Goal: Task Accomplishment & Management: Use online tool/utility

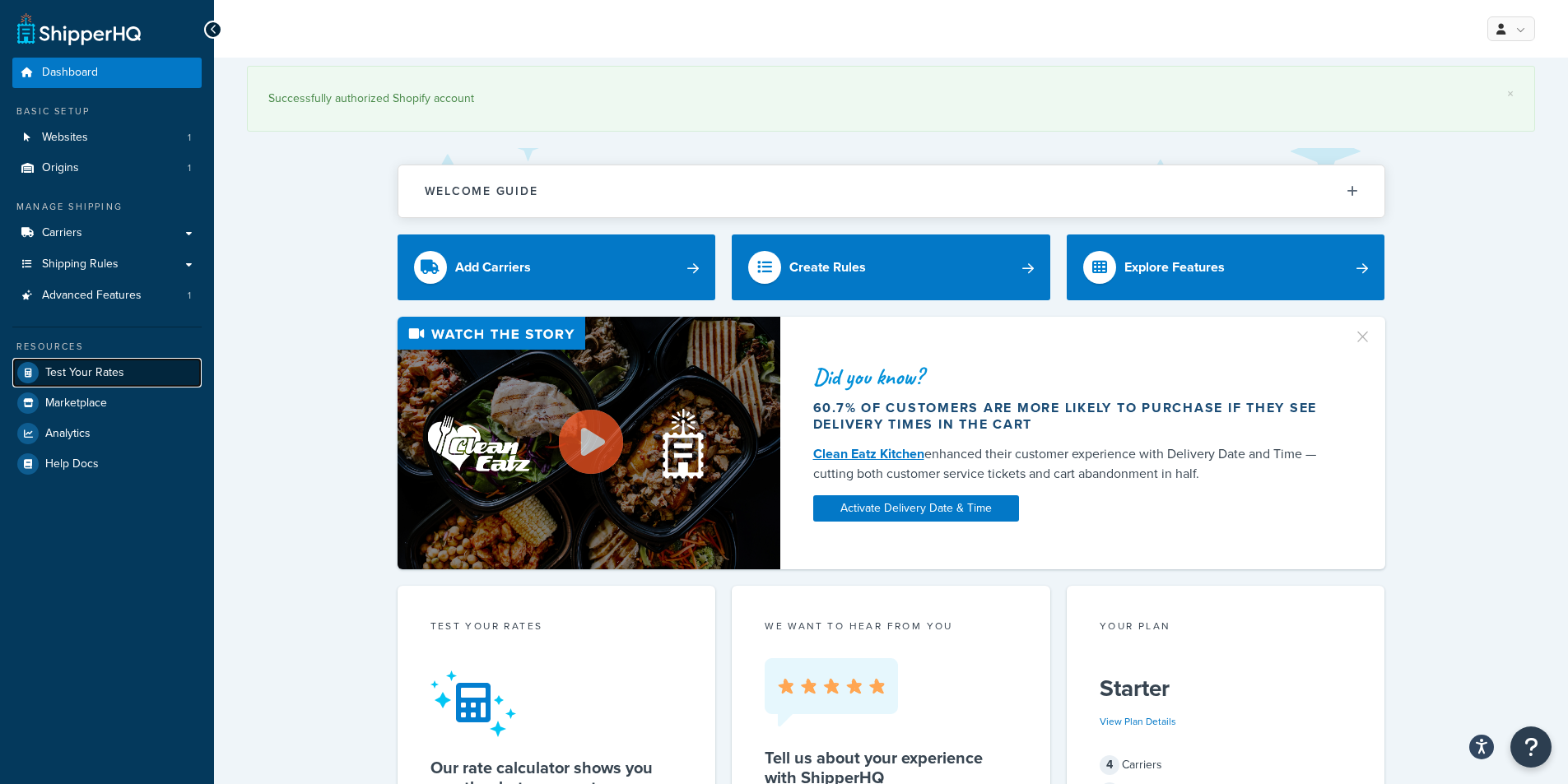
click at [121, 369] on span "Test Your Rates" at bounding box center [84, 373] width 79 height 14
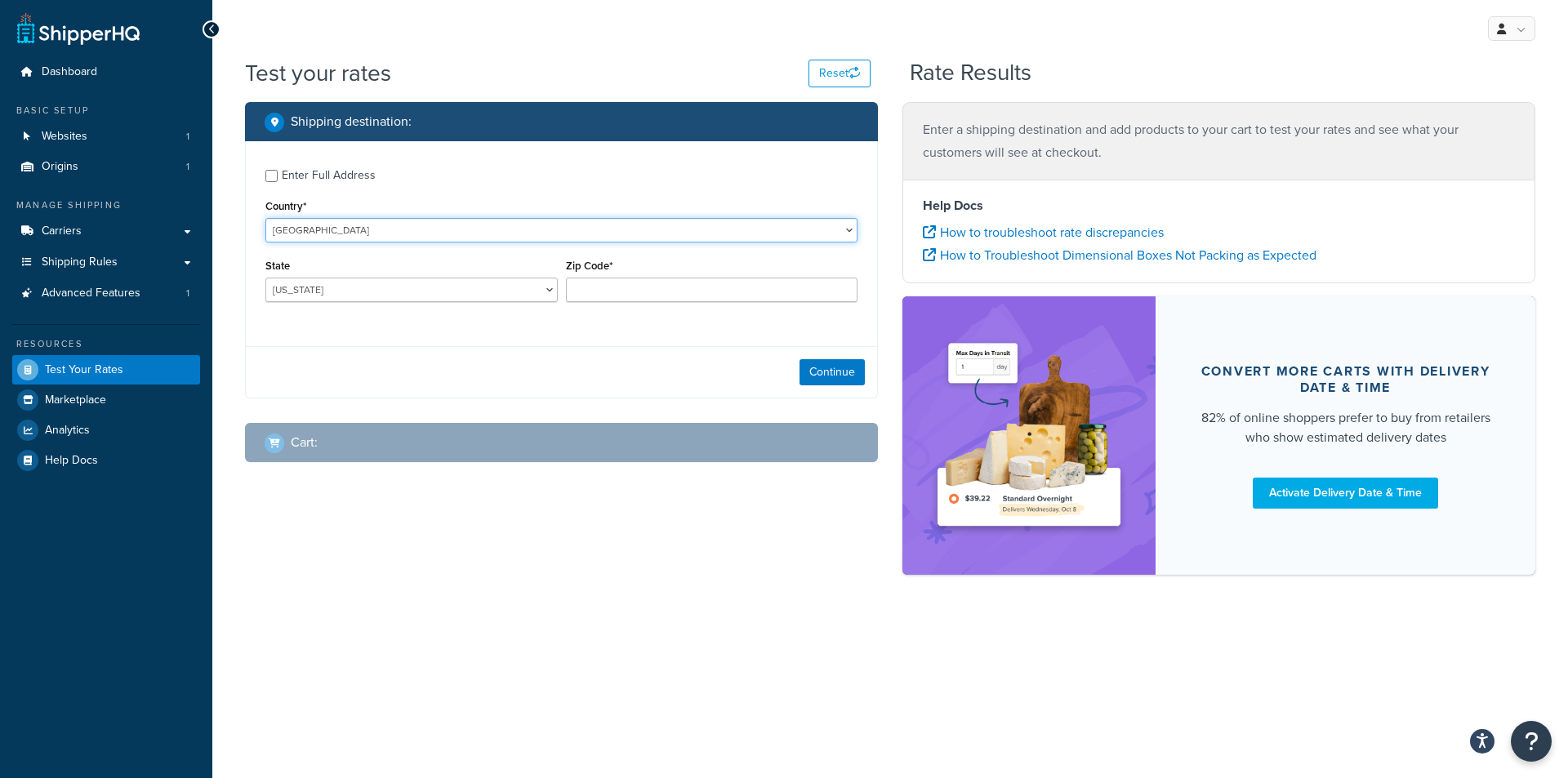
click at [469, 242] on select "[GEOGRAPHIC_DATA] [GEOGRAPHIC_DATA] [GEOGRAPHIC_DATA] [GEOGRAPHIC_DATA] [GEOGRA…" at bounding box center [561, 230] width 592 height 25
select select "GB"
click at [265, 218] on select "[GEOGRAPHIC_DATA] [GEOGRAPHIC_DATA] [GEOGRAPHIC_DATA] [GEOGRAPHIC_DATA] [GEOGRA…" at bounding box center [561, 230] width 592 height 25
type input "AL"
click at [413, 285] on input "Region" at bounding box center [411, 289] width 292 height 25
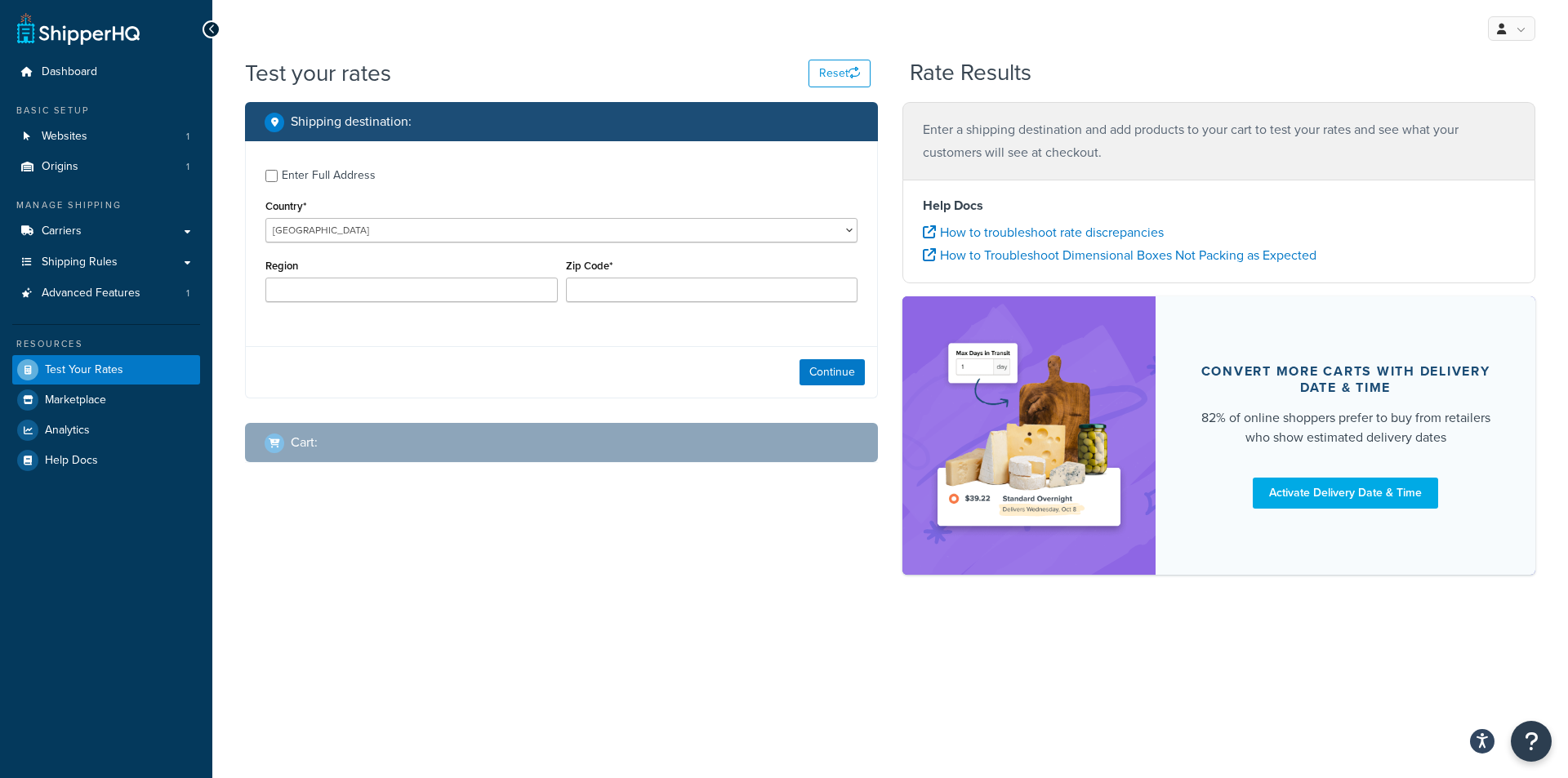
click at [309, 175] on div "Enter Full Address" at bounding box center [329, 175] width 94 height 23
click at [277, 175] on input "Enter Full Address" at bounding box center [271, 176] width 12 height 12
checkbox input "true"
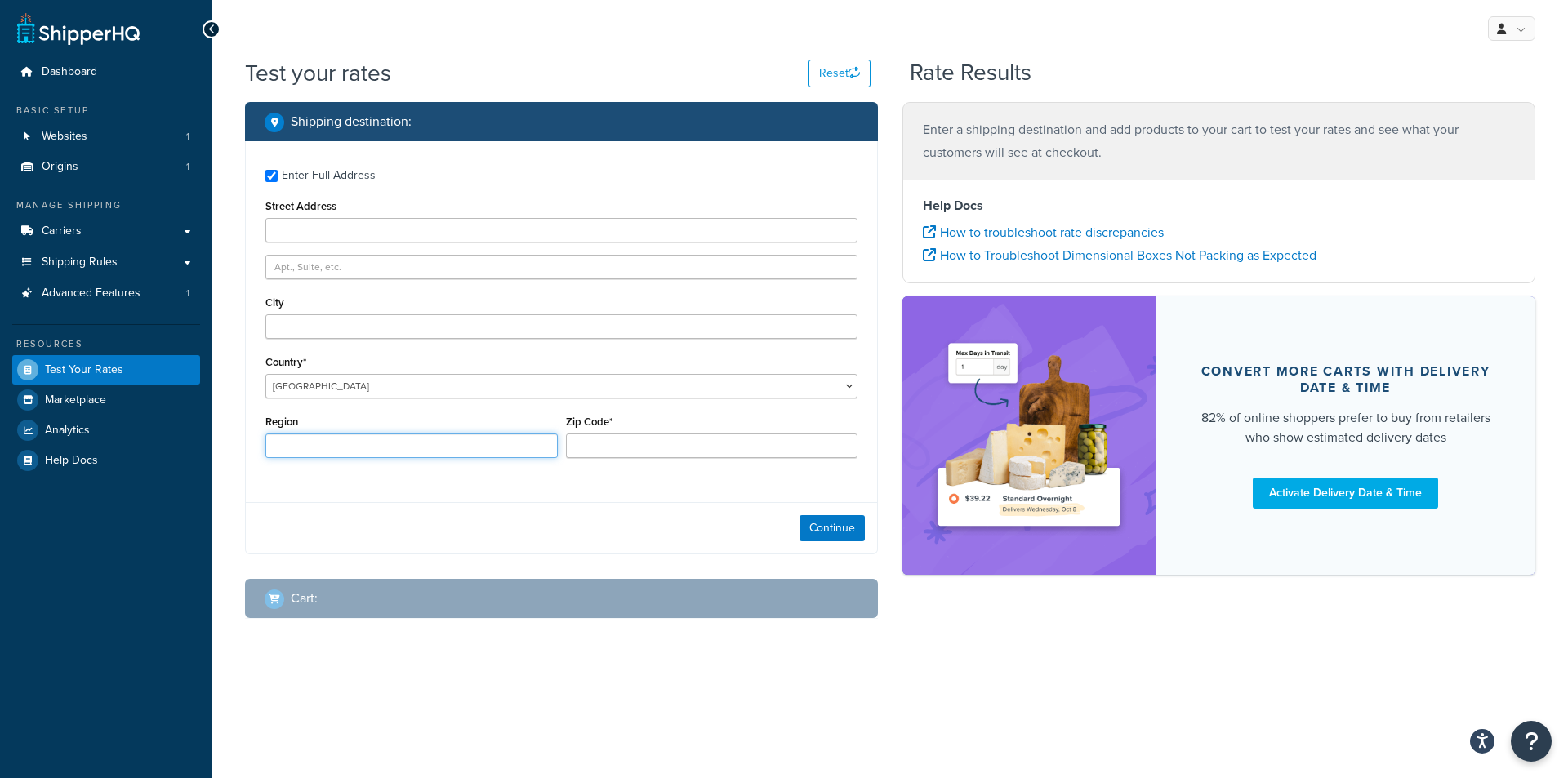
click at [336, 443] on input "Region" at bounding box center [411, 445] width 292 height 25
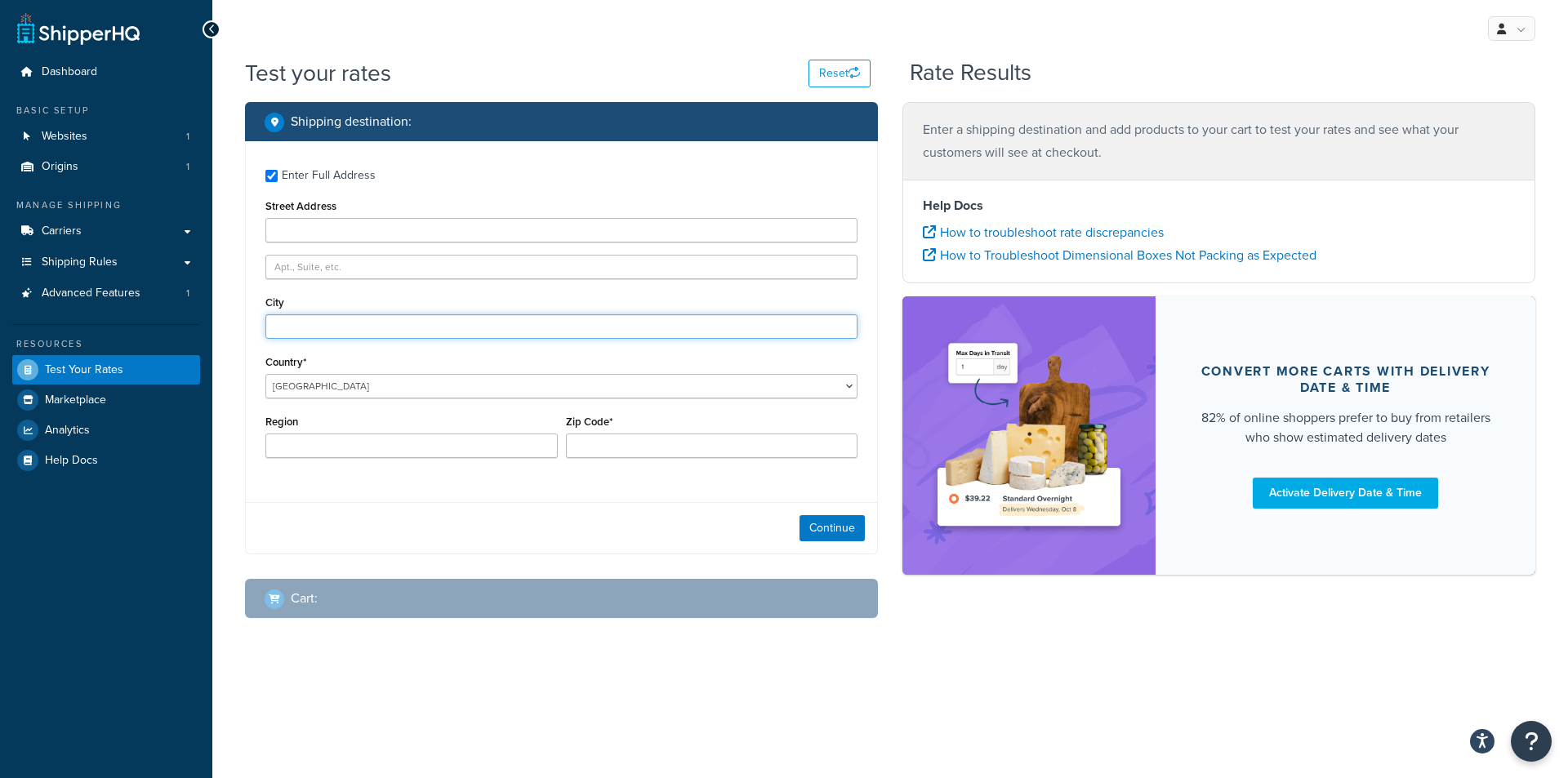
click at [330, 327] on input "City" at bounding box center [561, 327] width 592 height 25
type input "[GEOGRAPHIC_DATA]"
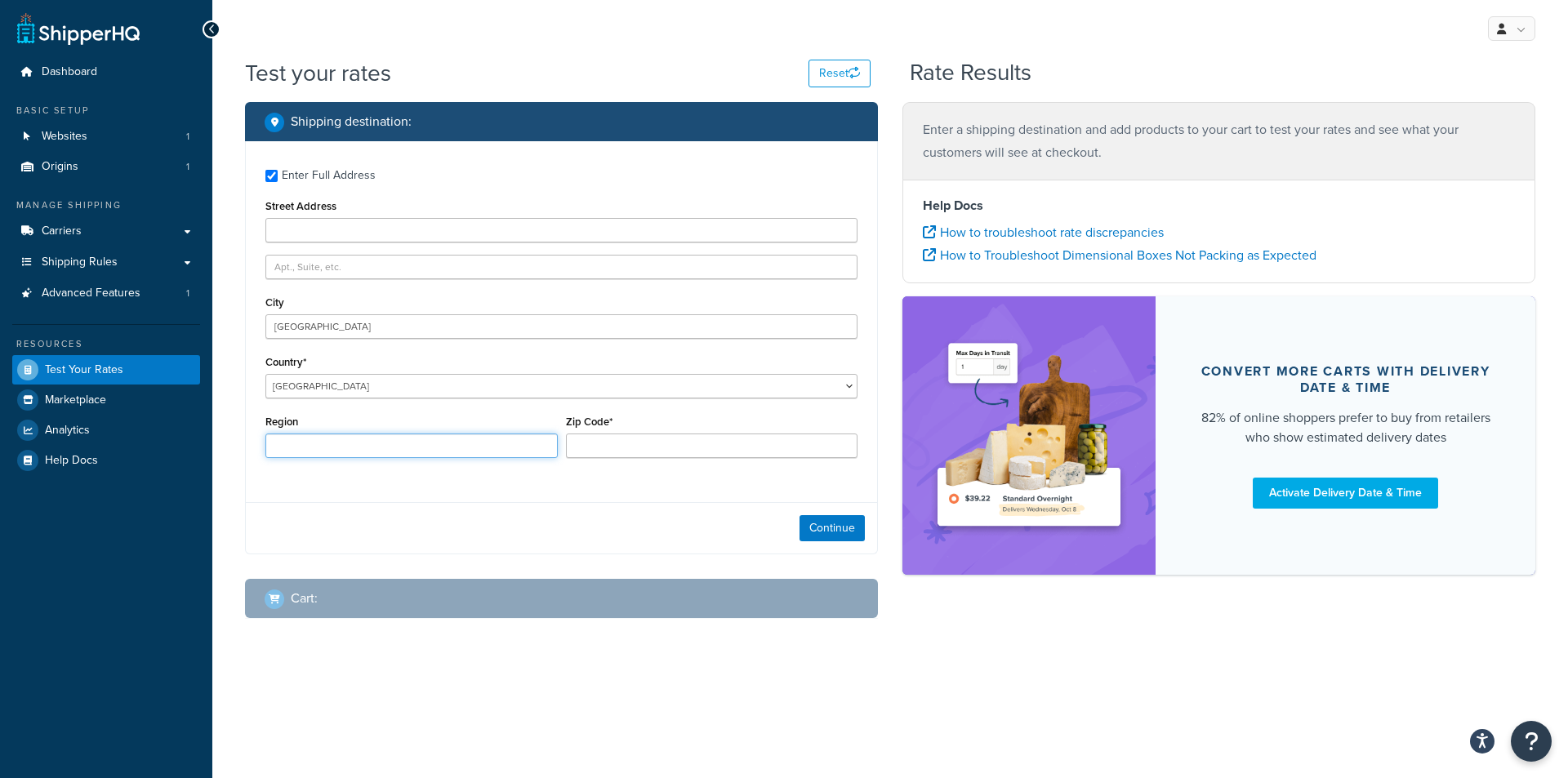
click at [355, 440] on input "Region" at bounding box center [411, 445] width 292 height 25
type input "[GEOGRAPHIC_DATA]"
click at [605, 440] on input "Zip Code*" at bounding box center [712, 445] width 292 height 25
paste input "G62 6EZ"
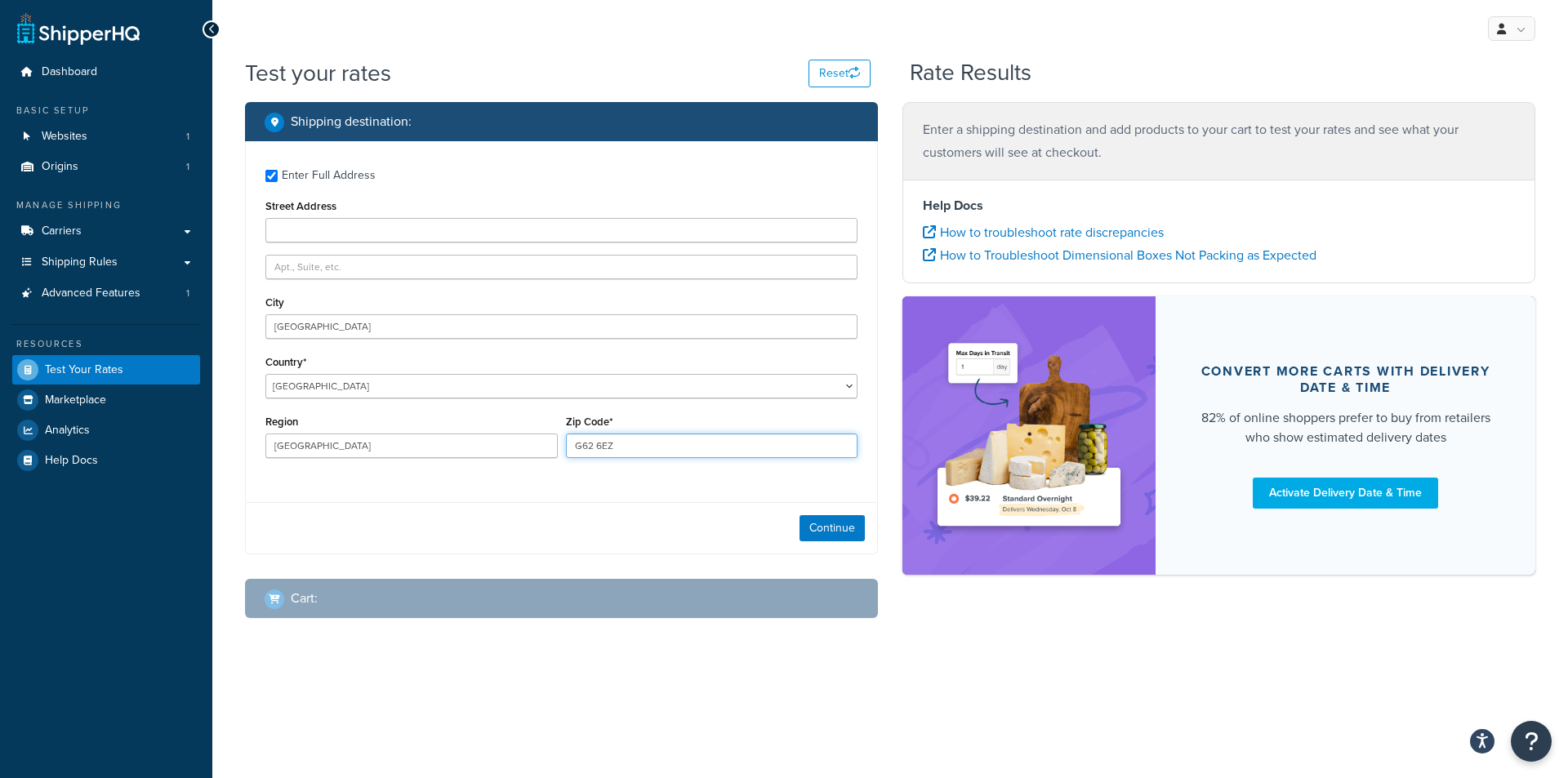
type input "G62 6EZ"
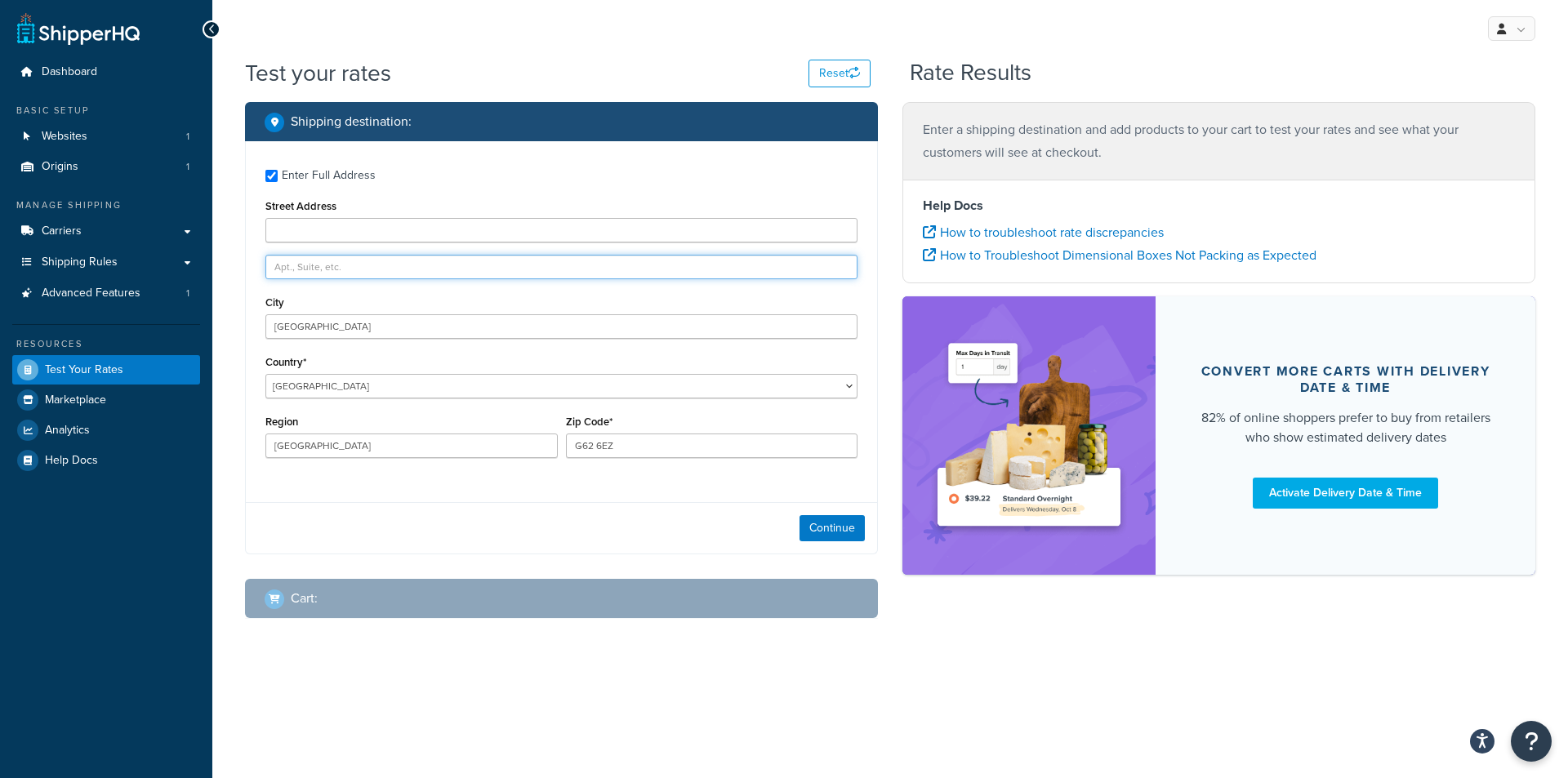
click at [322, 265] on input "text" at bounding box center [561, 266] width 592 height 25
paste input "[GEOGRAPHIC_DATA]"
drag, startPoint x: 471, startPoint y: 268, endPoint x: 341, endPoint y: 269, distance: 130.0
click at [341, 269] on input "[GEOGRAPHIC_DATA]" at bounding box center [561, 266] width 592 height 25
type input "[GEOGRAPHIC_DATA]"
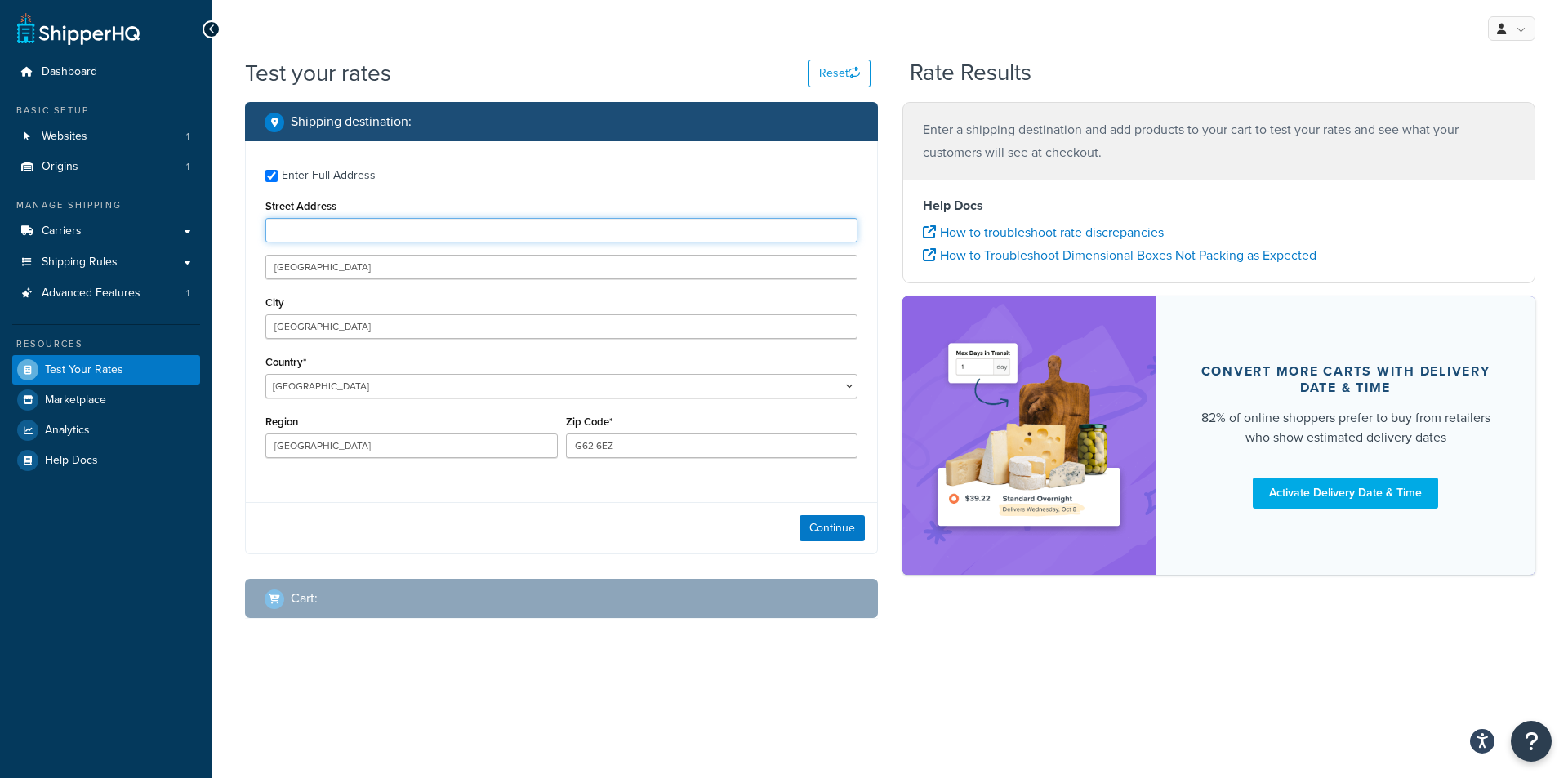
click at [324, 234] on input "Street Address" at bounding box center [561, 230] width 592 height 25
paste input "[GEOGRAPHIC_DATA]"
type input "[GEOGRAPHIC_DATA]"
drag, startPoint x: 480, startPoint y: 264, endPoint x: 343, endPoint y: 264, distance: 137.0
click at [343, 264] on input "[GEOGRAPHIC_DATA]" at bounding box center [561, 266] width 592 height 25
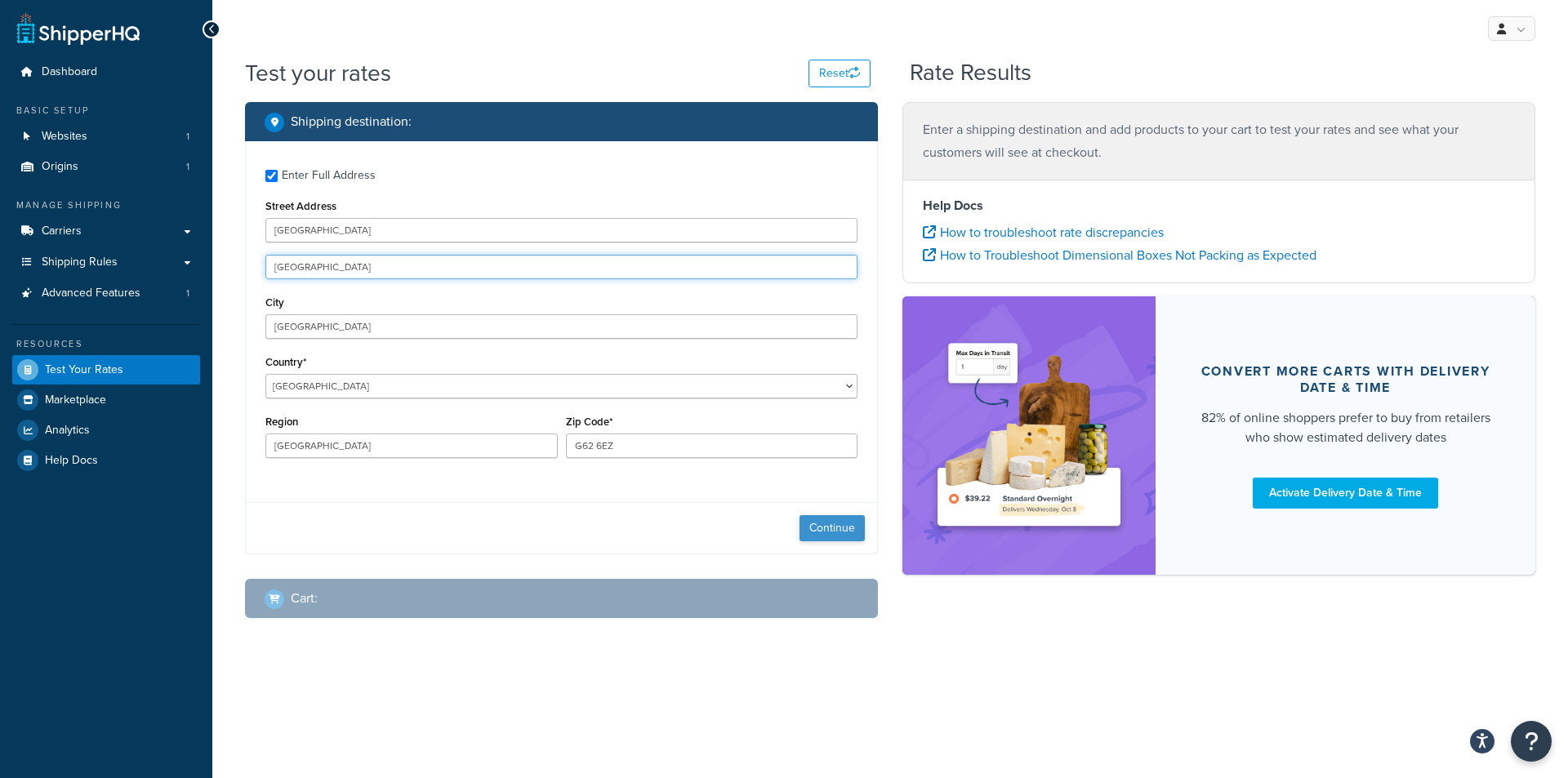
type input "[GEOGRAPHIC_DATA]"
click at [841, 530] on button "Continue" at bounding box center [833, 528] width 65 height 26
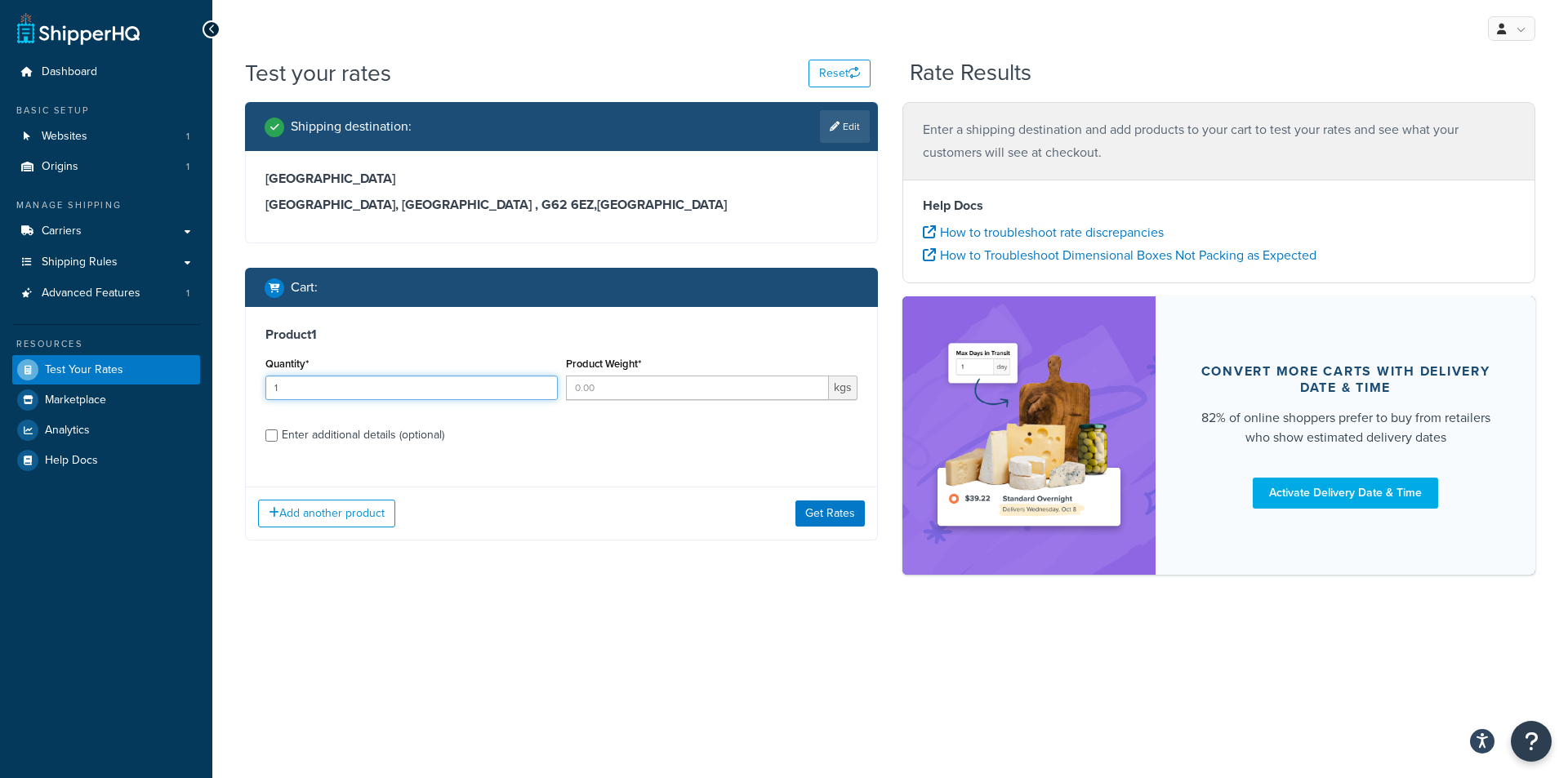
click at [543, 384] on input "1" at bounding box center [411, 387] width 292 height 25
click at [543, 384] on input "2" at bounding box center [411, 387] width 292 height 25
click at [543, 384] on input "3" at bounding box center [411, 387] width 292 height 25
click at [543, 384] on input "4" at bounding box center [411, 387] width 292 height 25
type input "5"
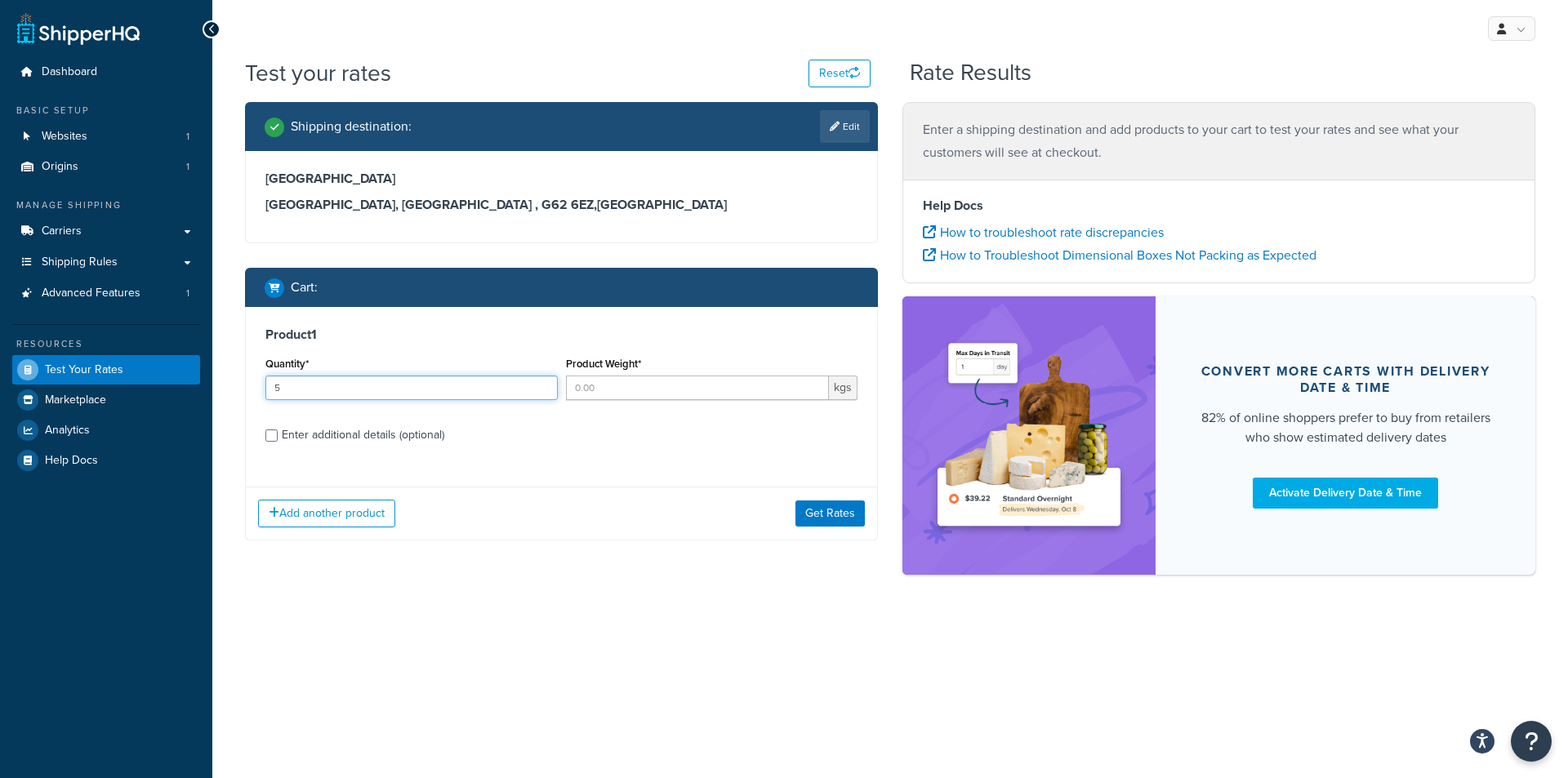
click at [543, 384] on input "5" at bounding box center [411, 387] width 292 height 25
click at [613, 391] on input "Product Weight*" at bounding box center [698, 387] width 263 height 25
type input "5"
click at [822, 511] on button "Get Rates" at bounding box center [830, 514] width 69 height 26
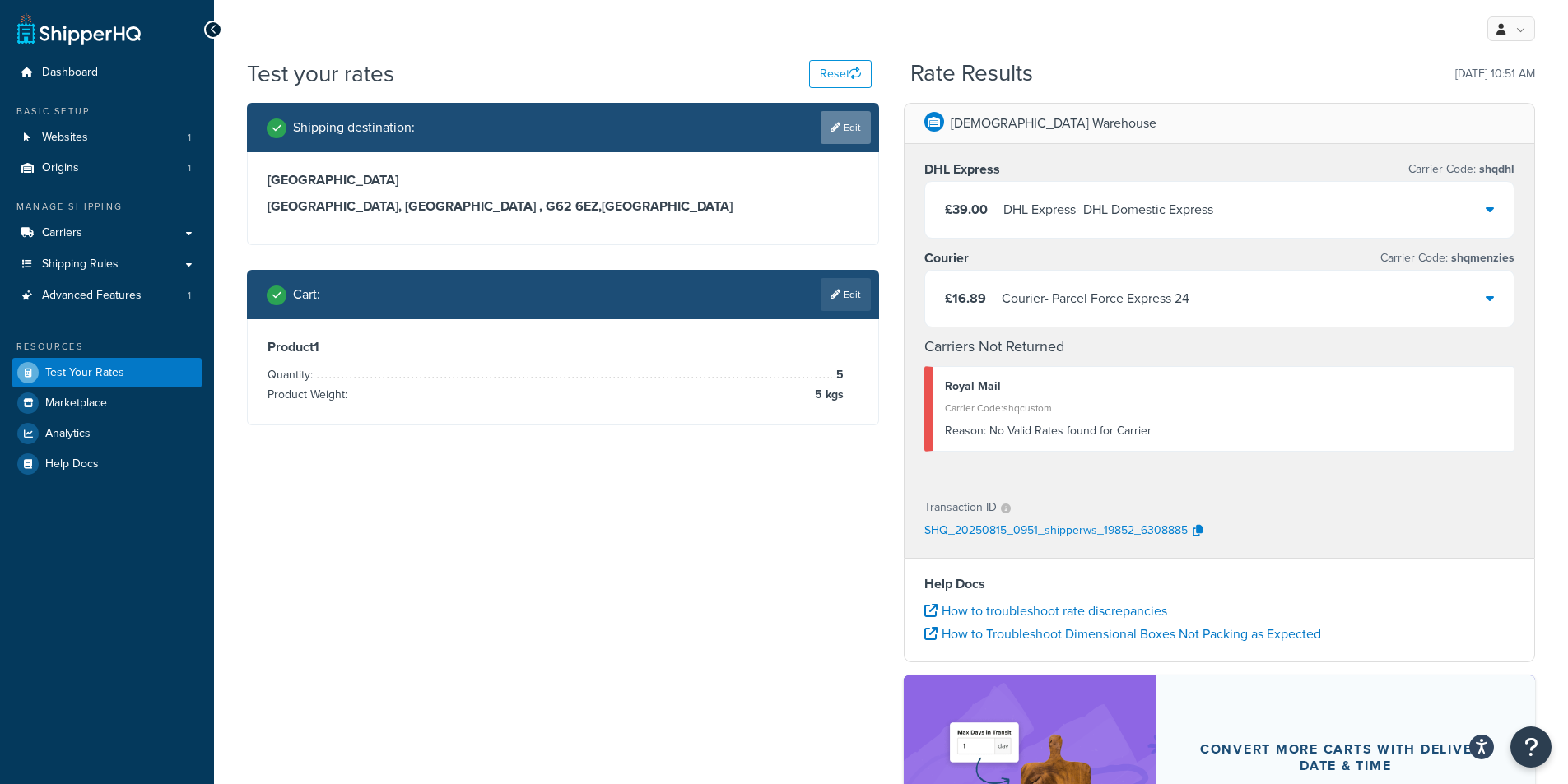
click at [833, 142] on link "Edit" at bounding box center [845, 127] width 50 height 33
select select "GB"
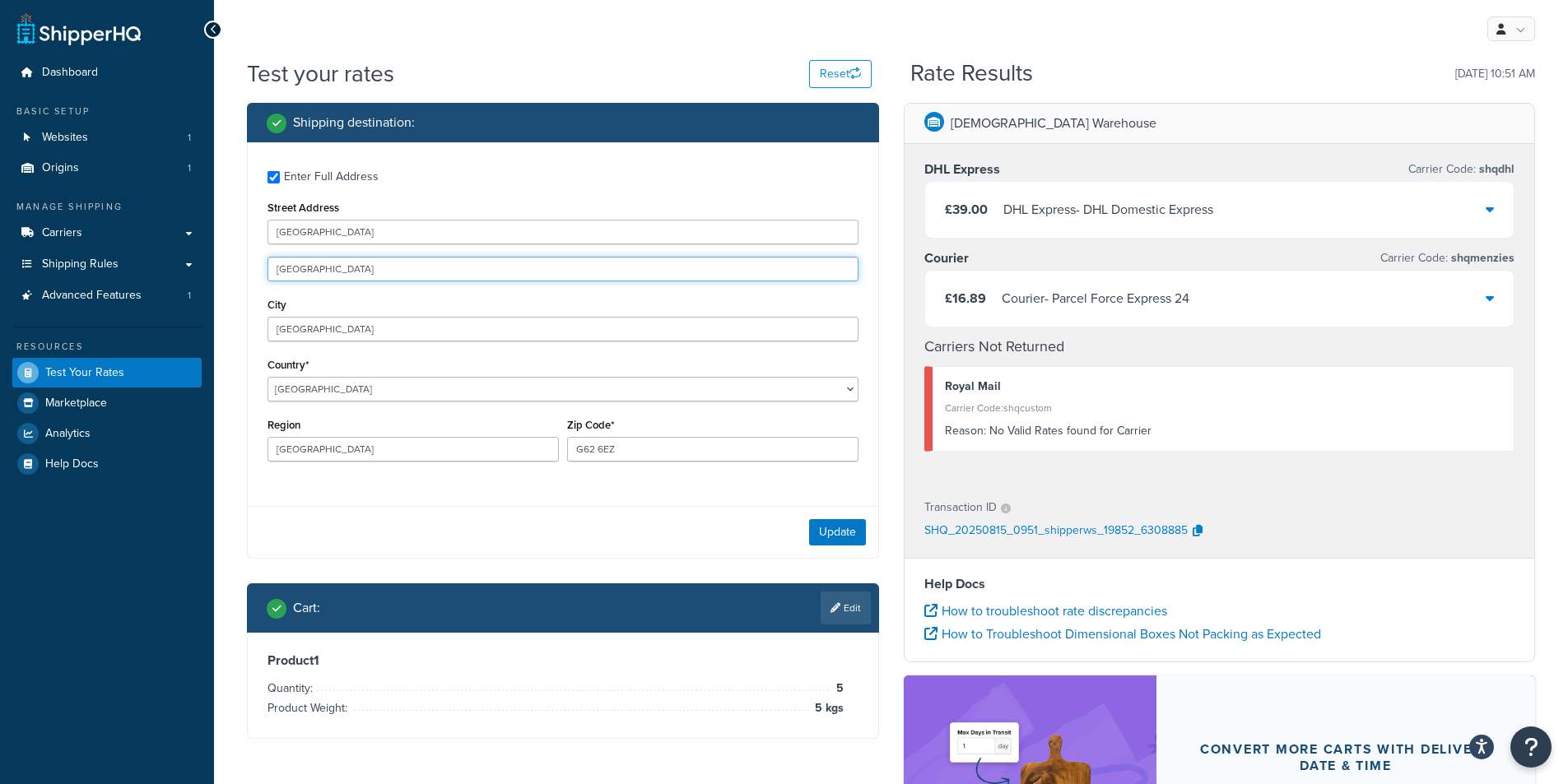
click at [347, 265] on input "[GEOGRAPHIC_DATA]" at bounding box center [563, 268] width 591 height 25
drag, startPoint x: 347, startPoint y: 265, endPoint x: 265, endPoint y: 268, distance: 82.1
click at [265, 268] on div "Enter Full Address Street Address [GEOGRAPHIC_DATA] [GEOGRAPHIC_DATA] Country* …" at bounding box center [563, 318] width 631 height 351
drag, startPoint x: 411, startPoint y: 227, endPoint x: 228, endPoint y: 227, distance: 183.0
click at [228, 227] on div "Test your rates Reset Rate Results [DATE] 10:51 AM Shipping destination : Enter…" at bounding box center [890, 535] width 1354 height 954
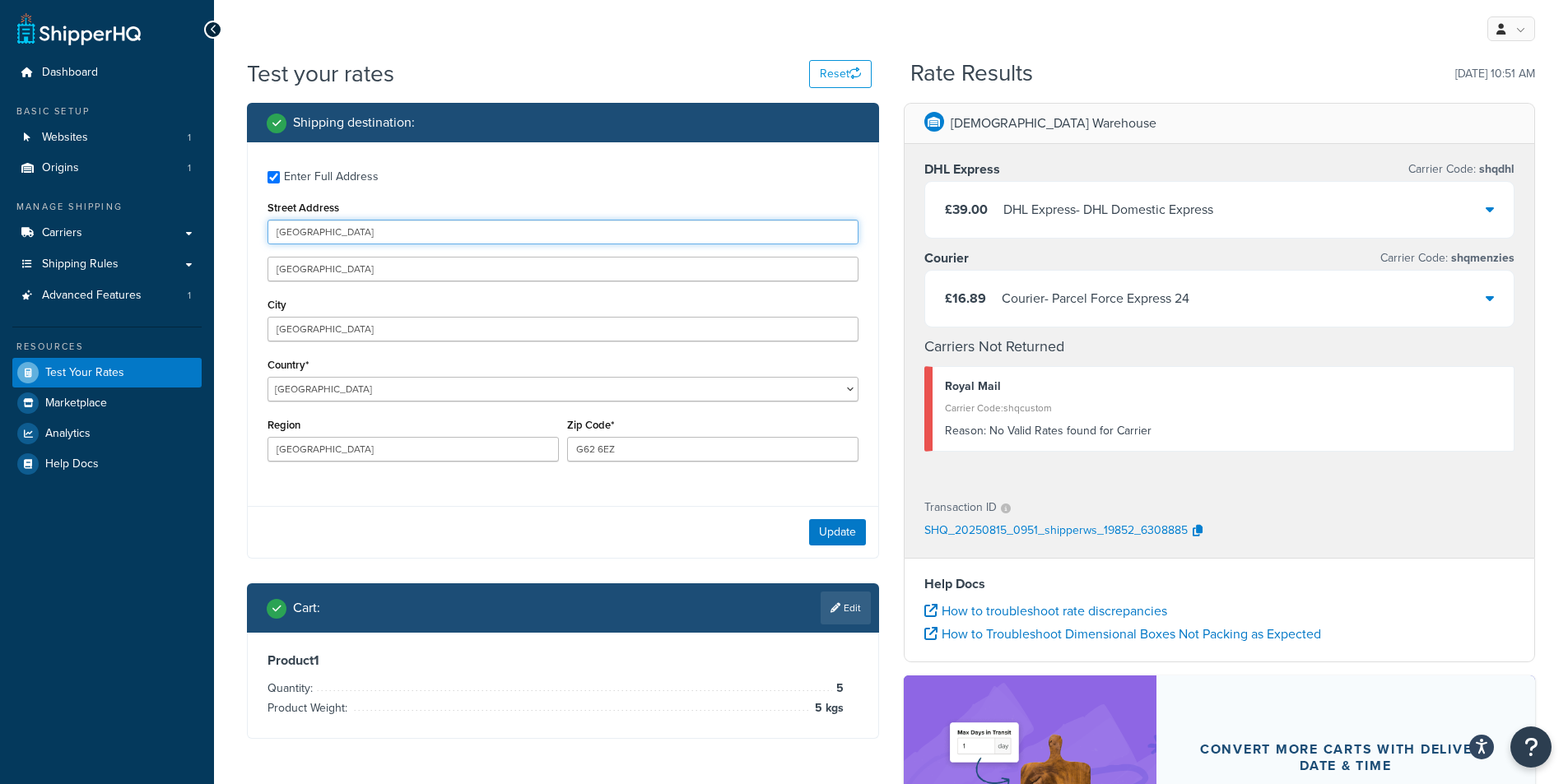
click at [417, 233] on input "[GEOGRAPHIC_DATA]" at bounding box center [563, 231] width 591 height 25
drag, startPoint x: 417, startPoint y: 233, endPoint x: 233, endPoint y: 232, distance: 184.0
click at [233, 232] on div "Test your rates Reset Rate Results [DATE] 10:51 AM Shipping destination : Enter…" at bounding box center [890, 535] width 1354 height 954
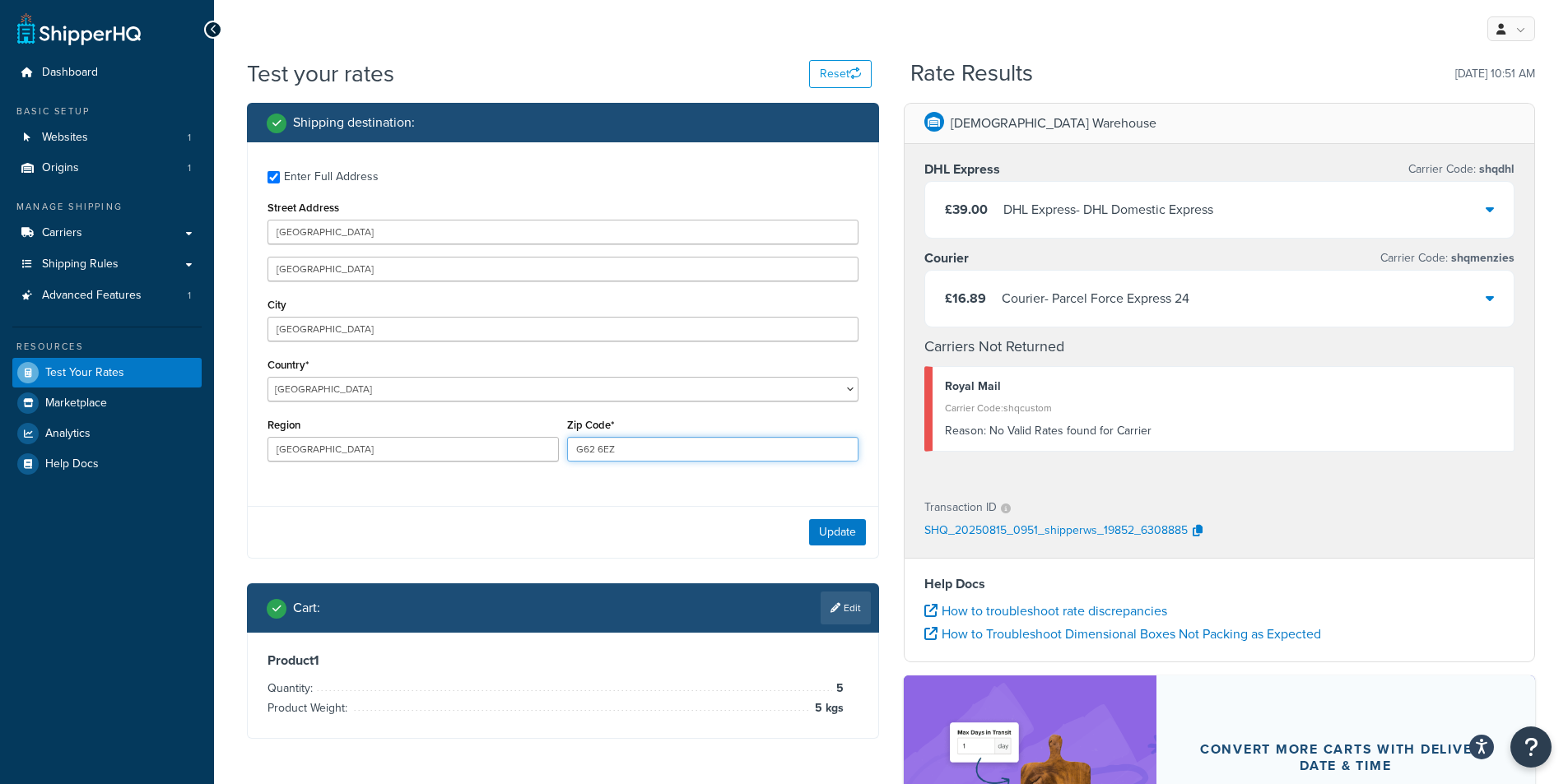
drag, startPoint x: 636, startPoint y: 454, endPoint x: 561, endPoint y: 453, distance: 75.0
click at [561, 453] on div "Region [GEOGRAPHIC_DATA] Zip Code* G62 6EZ" at bounding box center [563, 444] width 599 height 60
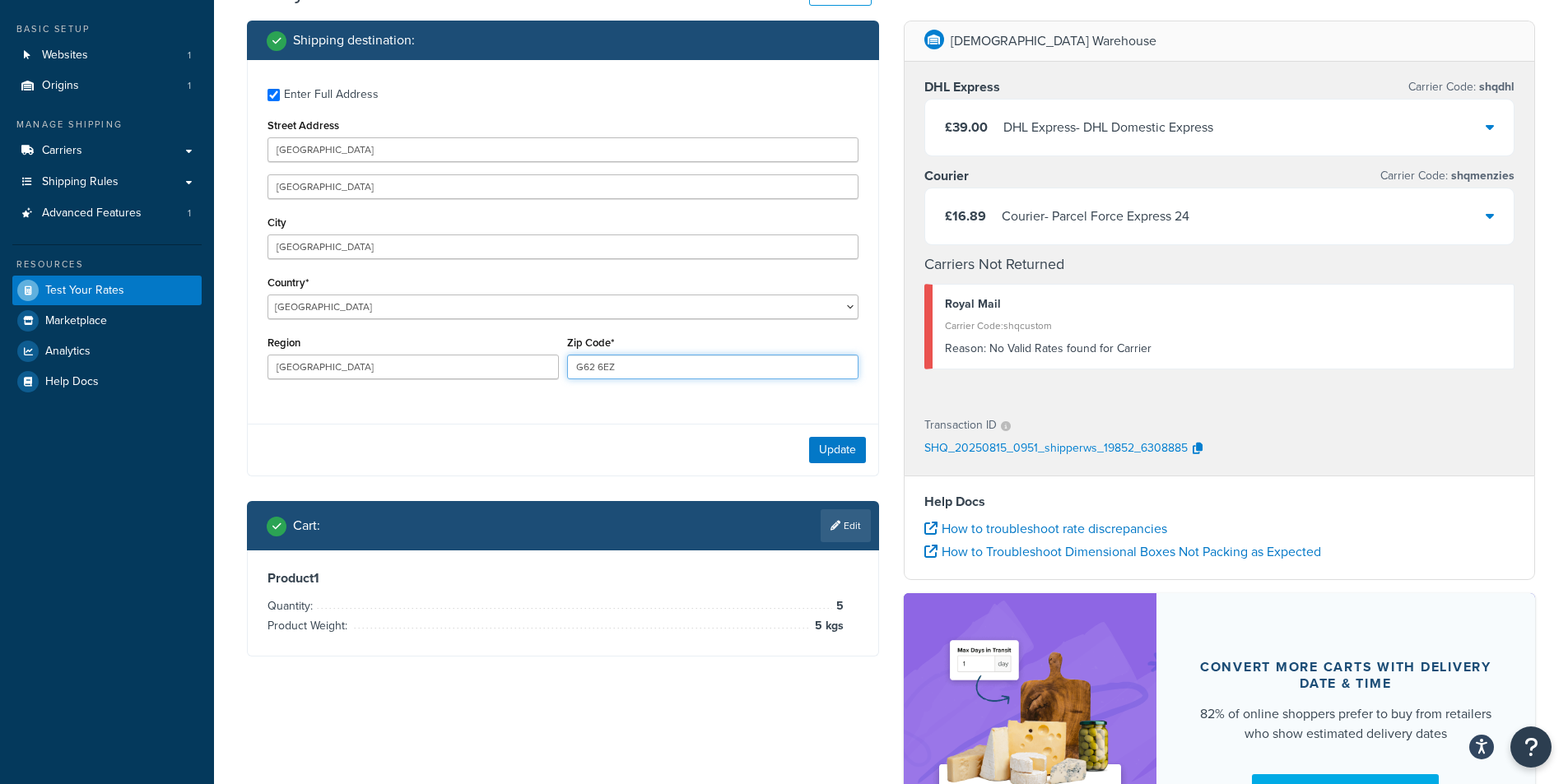
scroll to position [165, 0]
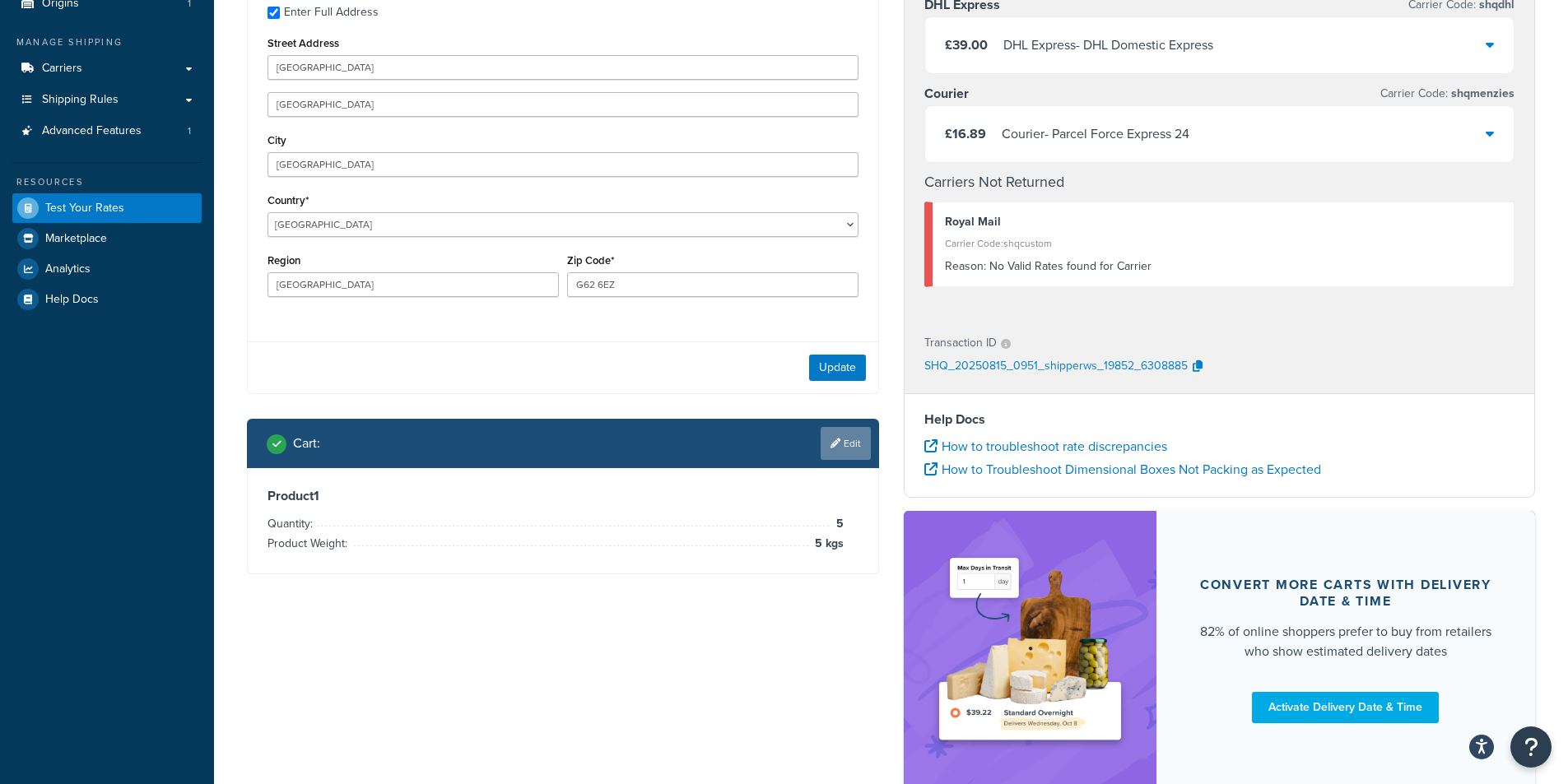
click at [854, 455] on link "Edit" at bounding box center [845, 443] width 50 height 33
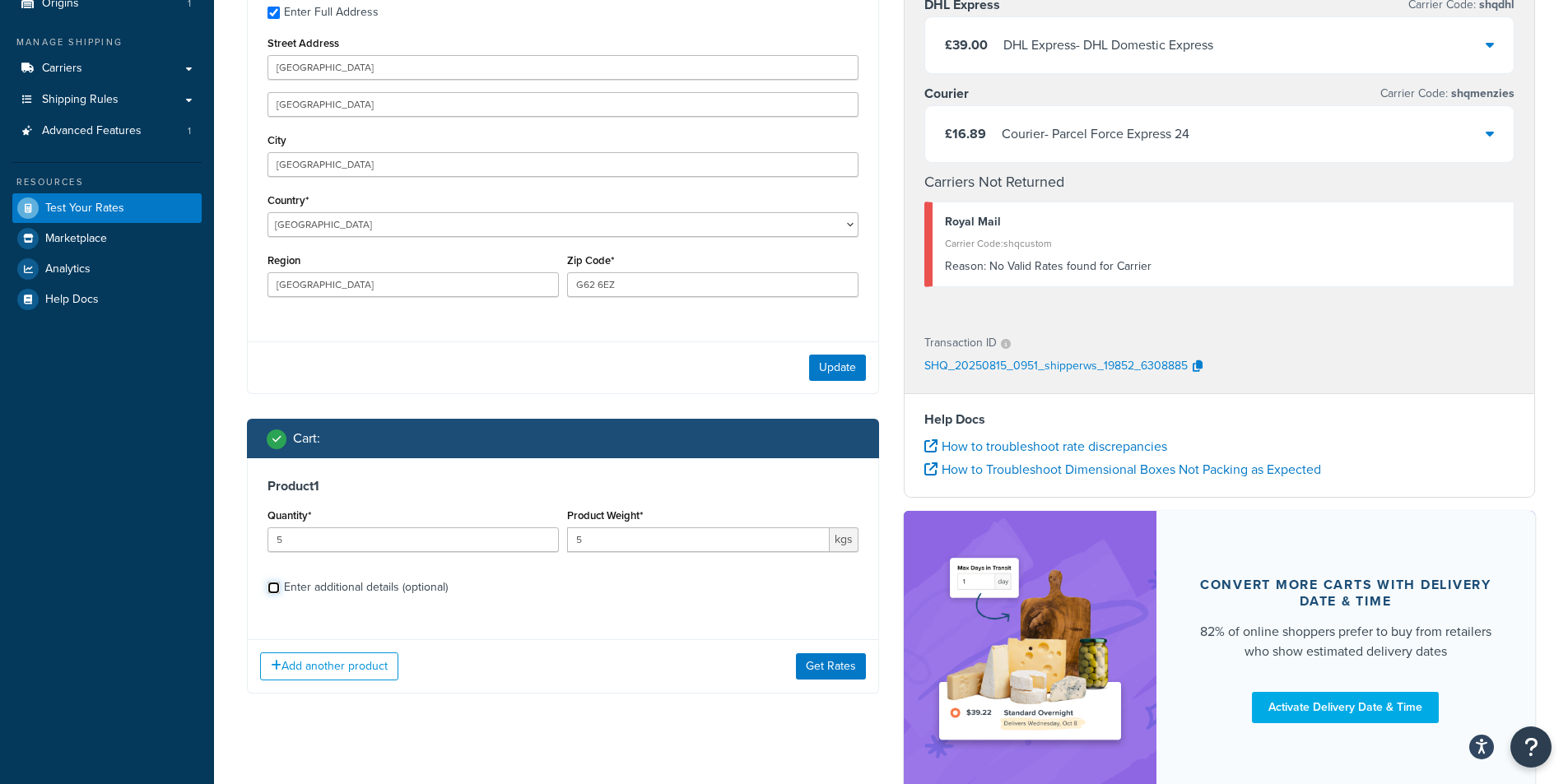
click at [271, 588] on input "Enter additional details (optional)" at bounding box center [273, 588] width 12 height 12
checkbox input "true"
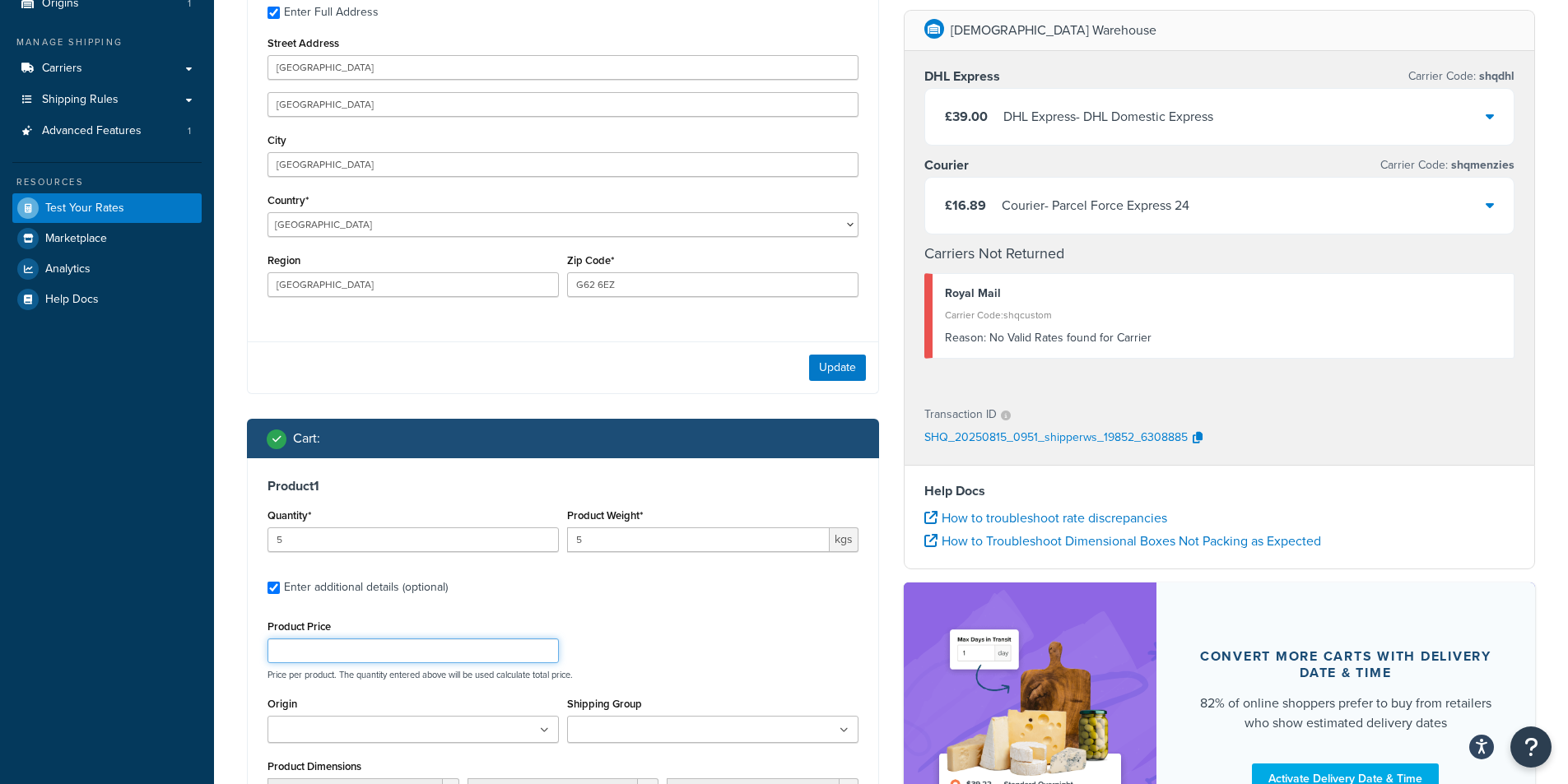
click at [439, 649] on input "Product Price" at bounding box center [413, 650] width 291 height 25
type input "499.00"
click at [757, 613] on div "Product 1 Quantity* 5 Product Weight* 5 kgs Enter additional details (optional)…" at bounding box center [563, 716] width 631 height 517
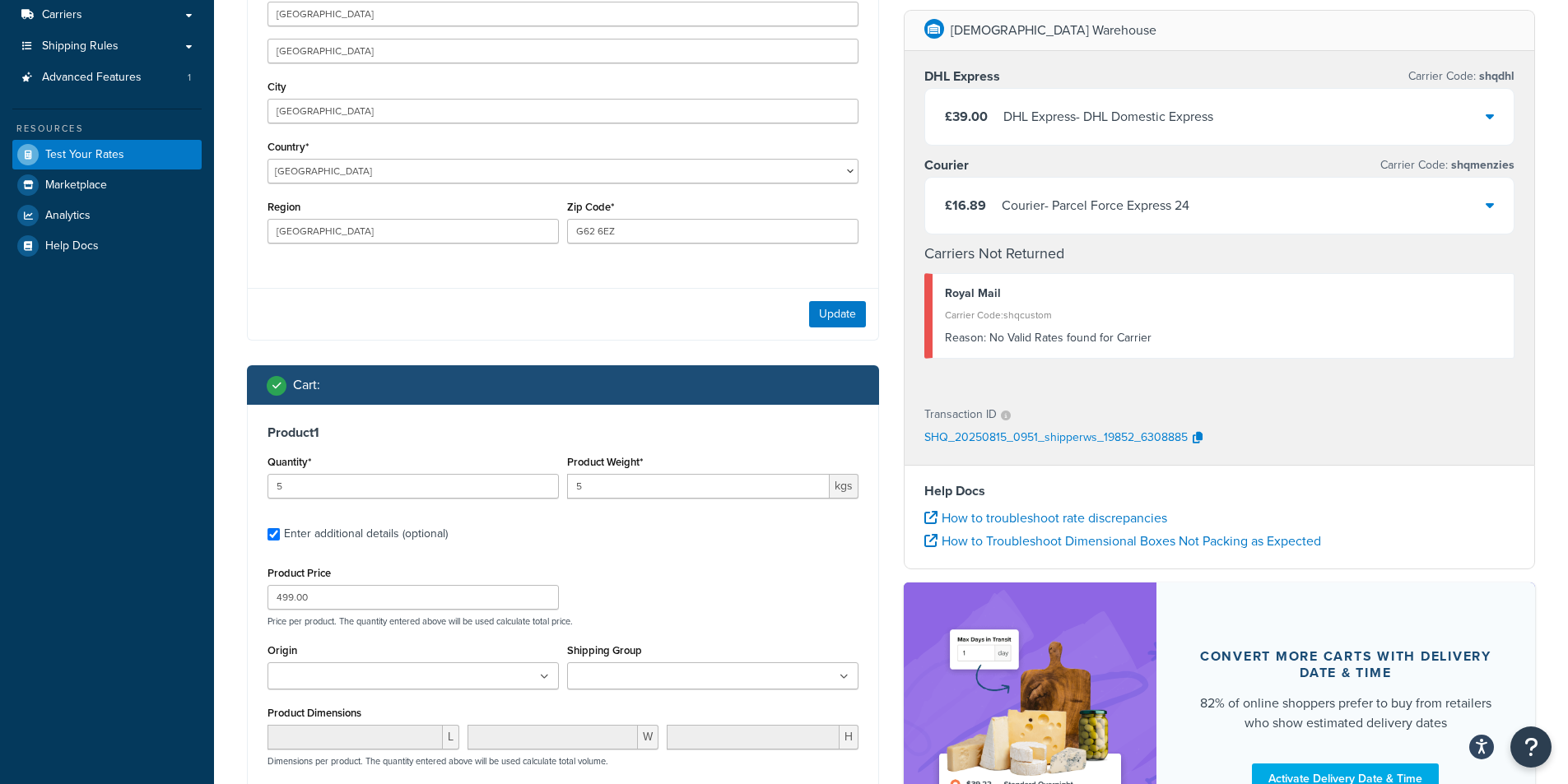
scroll to position [246, 0]
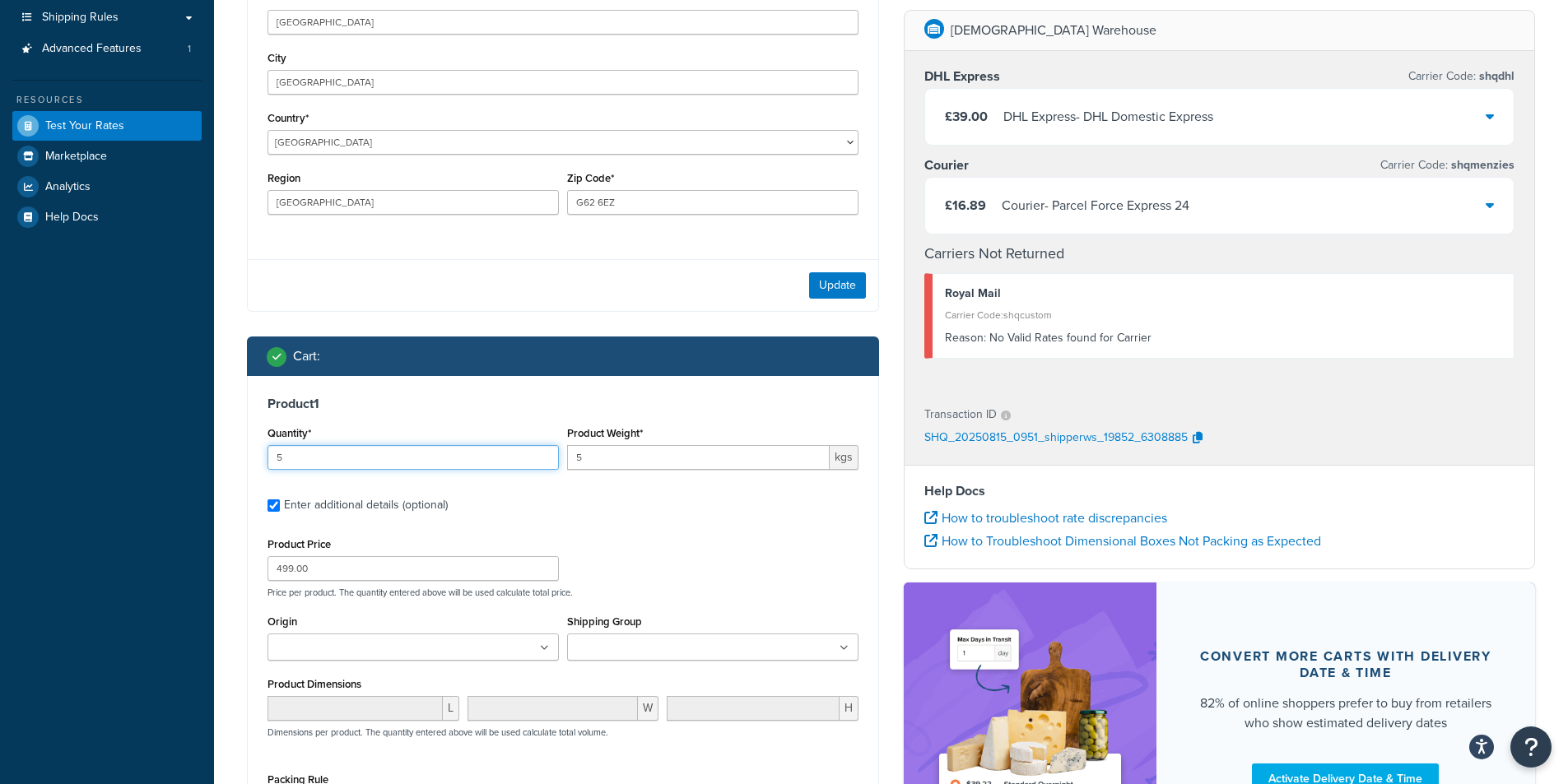
click at [317, 456] on input "5" at bounding box center [413, 457] width 291 height 25
click at [538, 458] on input "6" at bounding box center [413, 457] width 291 height 25
click at [541, 458] on input "5" at bounding box center [413, 457] width 291 height 25
drag, startPoint x: 534, startPoint y: 469, endPoint x: 540, endPoint y: 477, distance: 10.0
click at [540, 477] on div "Quantity* 5" at bounding box center [413, 452] width 299 height 60
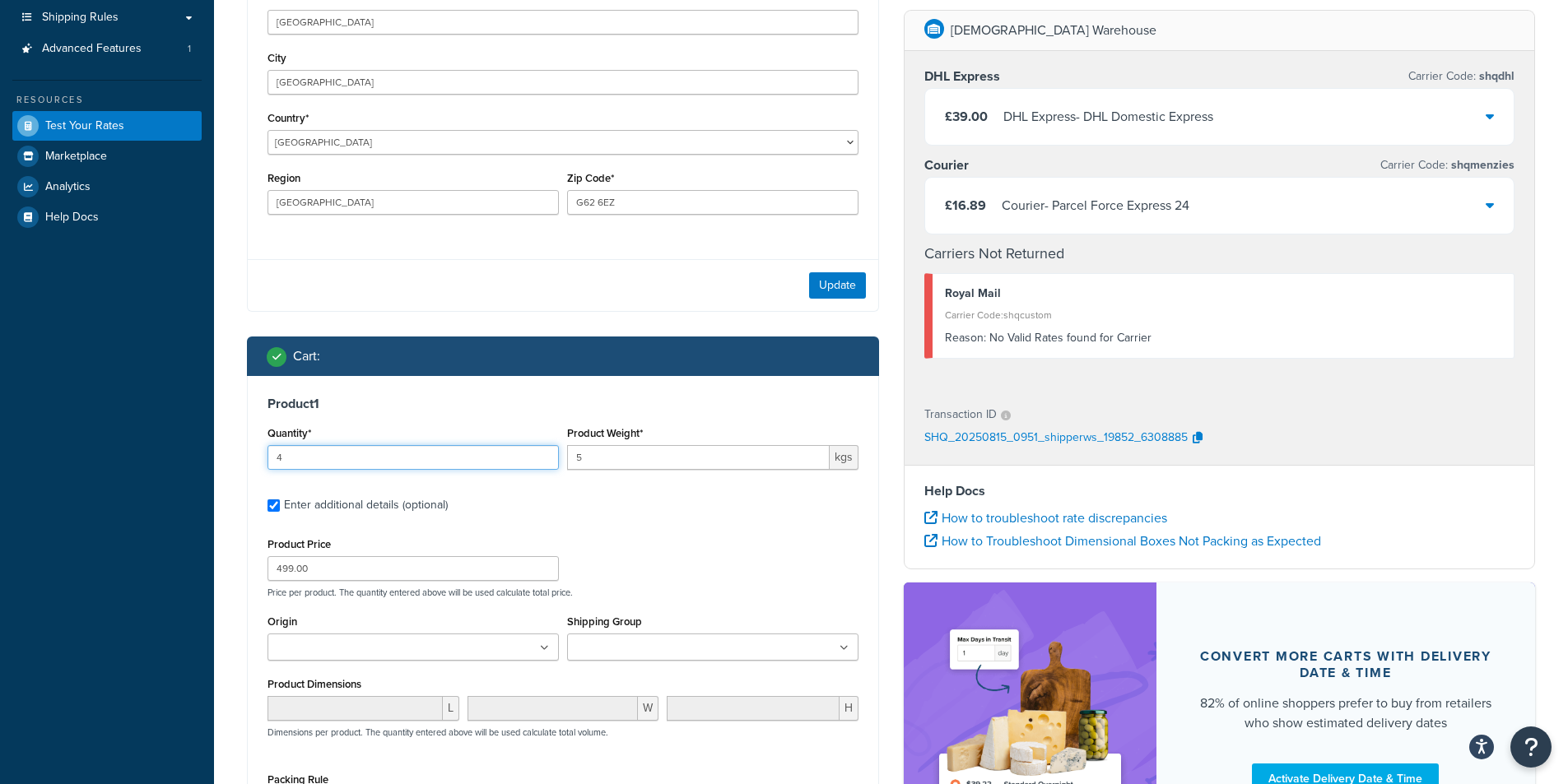
click at [543, 461] on input "4" at bounding box center [413, 457] width 291 height 25
click at [543, 461] on input "3" at bounding box center [413, 457] width 291 height 25
click at [543, 461] on input "2" at bounding box center [413, 457] width 291 height 25
type input "1"
click at [543, 461] on input "1" at bounding box center [413, 457] width 291 height 25
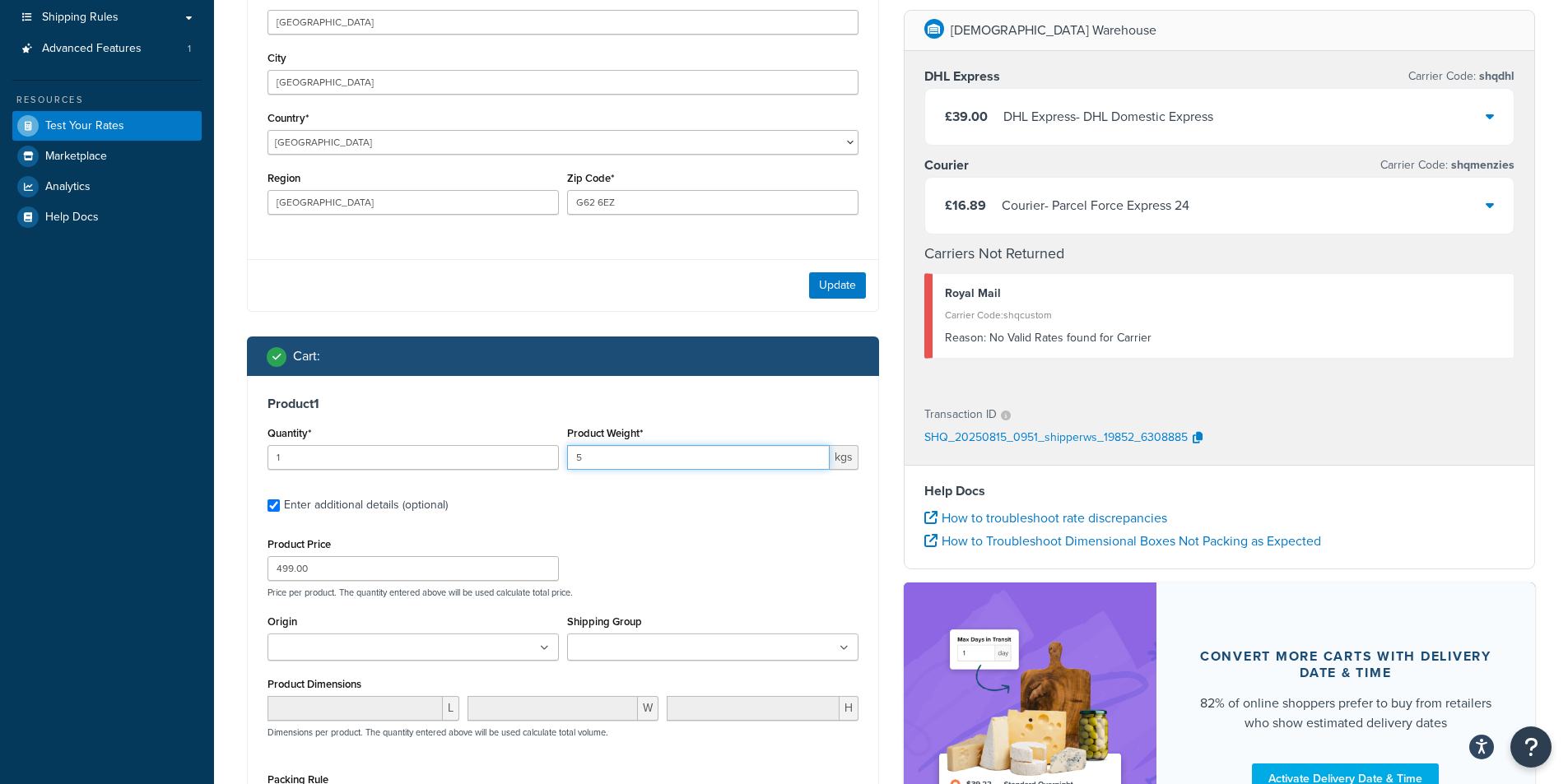
click at [656, 462] on input "5" at bounding box center [698, 457] width 262 height 25
type input "25"
click at [680, 501] on label "Enter additional details (optional)" at bounding box center [572, 504] width 575 height 26
click at [279, 501] on input "Enter additional details (optional)" at bounding box center [273, 506] width 12 height 12
checkbox input "false"
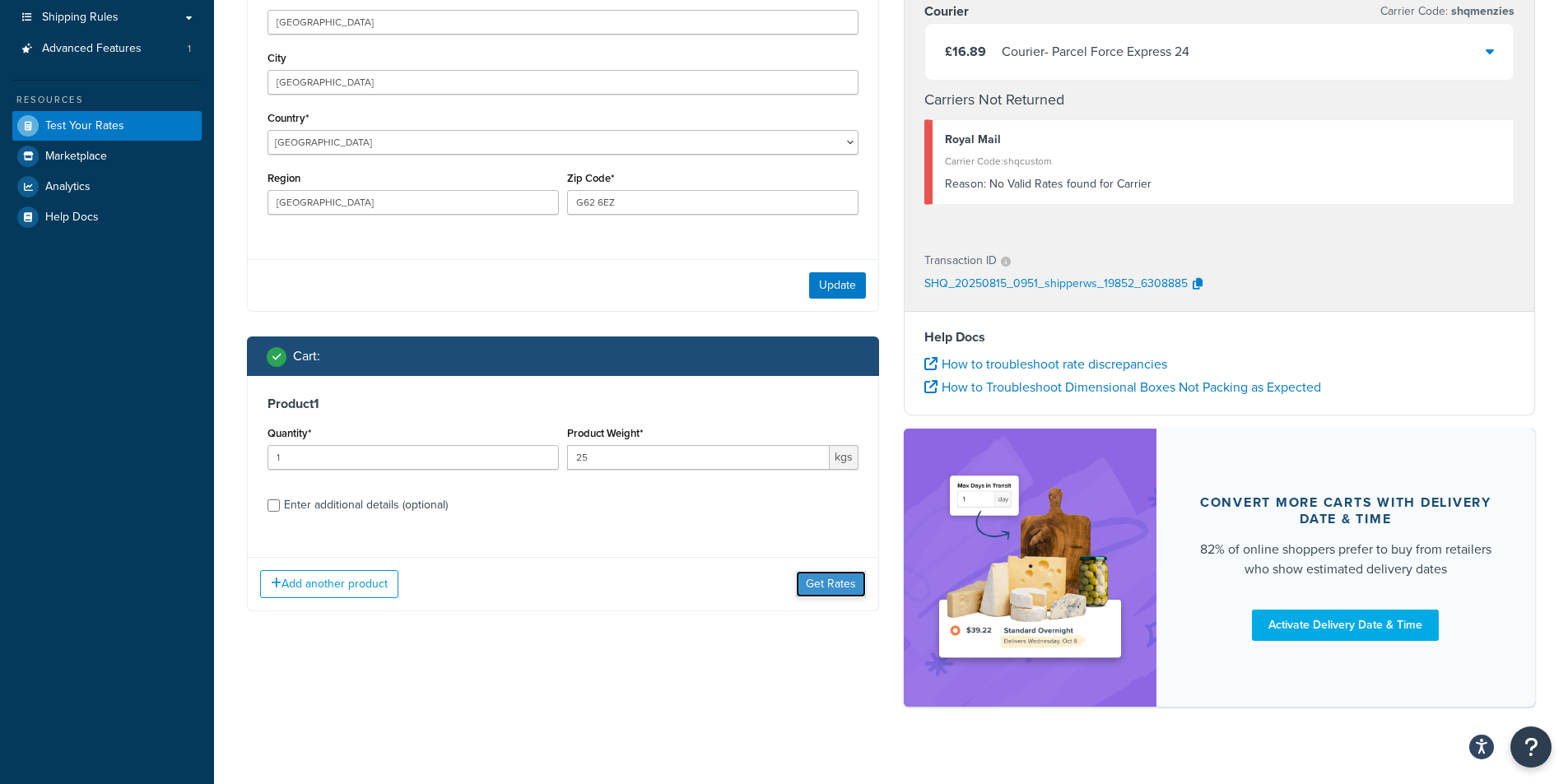
click at [820, 597] on button "Get Rates" at bounding box center [831, 584] width 70 height 26
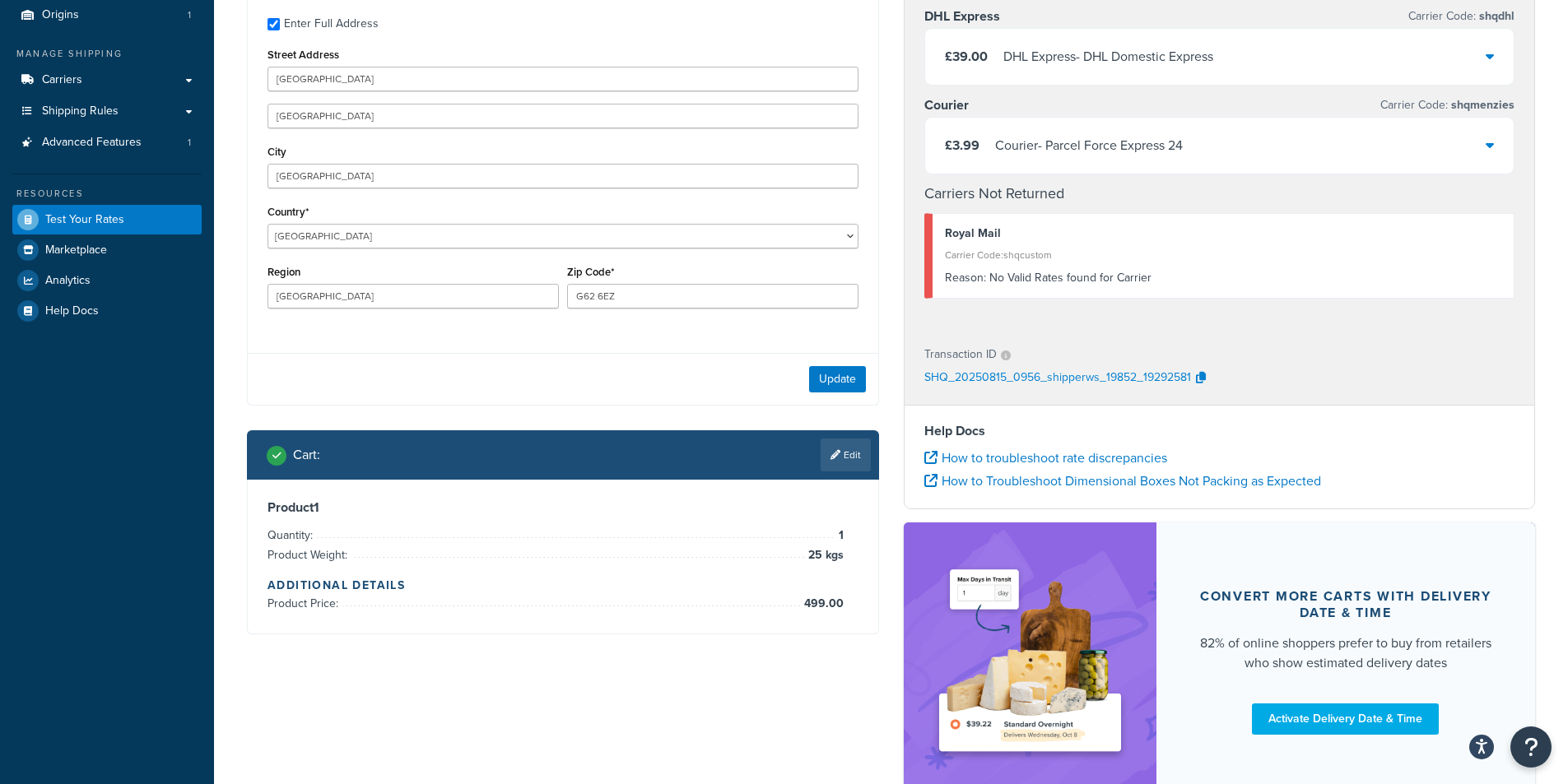
scroll to position [0, 0]
